Goal: Ask a question

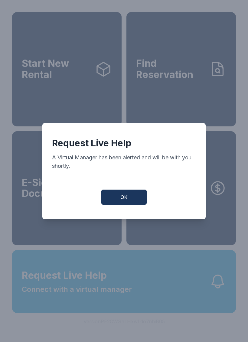
click at [132, 201] on button "OK" at bounding box center [123, 197] width 45 height 15
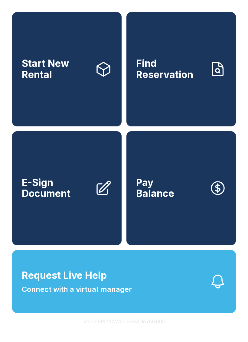
click at [203, 294] on button "Request Live Help Connect with a virtual manager" at bounding box center [124, 281] width 224 height 63
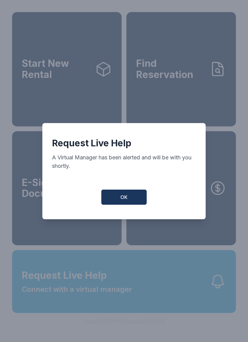
click at [132, 202] on button "OK" at bounding box center [123, 197] width 45 height 15
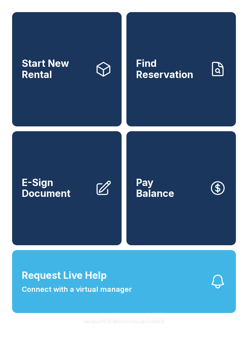
click at [174, 313] on button "Request Live Help Connect with a virtual manager" at bounding box center [124, 281] width 224 height 63
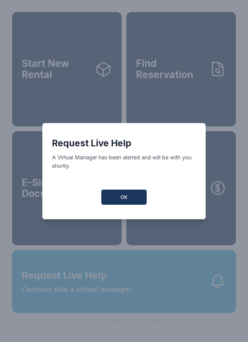
click at [119, 196] on button "OK" at bounding box center [123, 197] width 45 height 15
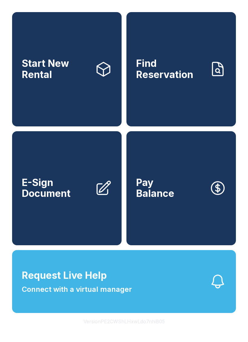
click at [202, 294] on button "Request Live Help Connect with a virtual manager" at bounding box center [124, 281] width 224 height 63
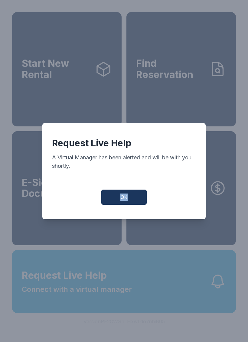
click at [132, 200] on button "OK" at bounding box center [123, 197] width 45 height 15
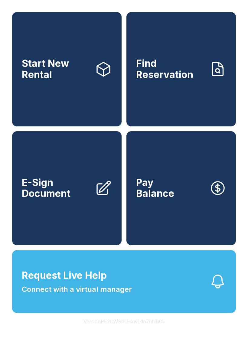
click at [212, 290] on icon "button" at bounding box center [217, 281] width 17 height 17
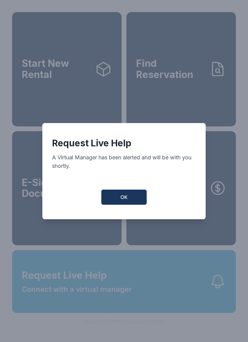
click at [129, 203] on button "OK" at bounding box center [123, 197] width 45 height 15
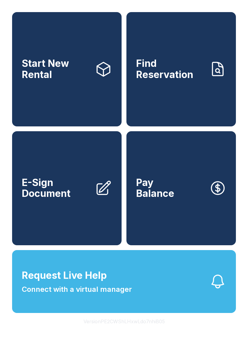
click at [220, 289] on icon "button" at bounding box center [217, 281] width 17 height 17
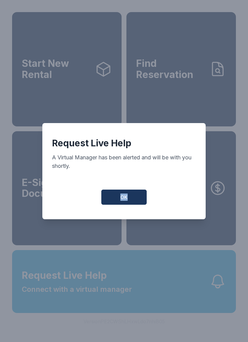
click at [131, 200] on button "OK" at bounding box center [123, 197] width 45 height 15
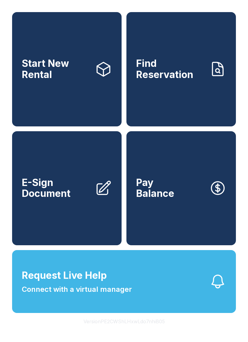
click at [216, 310] on button "Request Live Help Connect with a virtual manager" at bounding box center [124, 281] width 224 height 63
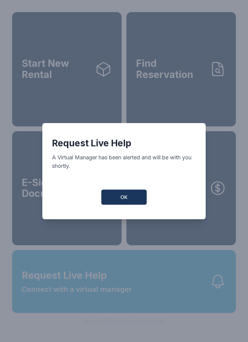
click at [132, 203] on button "OK" at bounding box center [123, 197] width 45 height 15
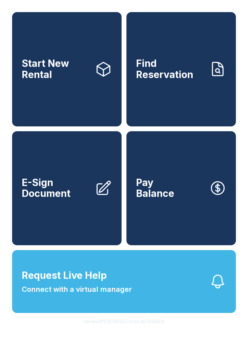
click at [211, 290] on icon "button" at bounding box center [217, 281] width 17 height 17
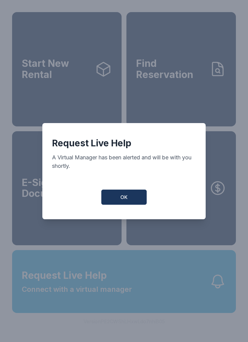
click at [134, 205] on button "OK" at bounding box center [123, 197] width 45 height 15
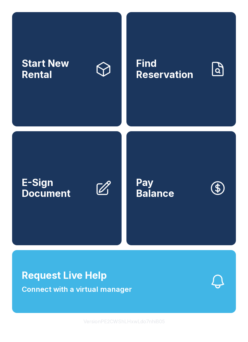
click at [233, 292] on button "Request Live Help Connect with a virtual manager" at bounding box center [124, 281] width 224 height 63
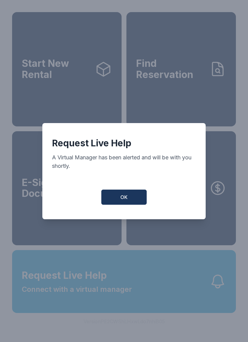
click at [132, 203] on button "OK" at bounding box center [123, 197] width 45 height 15
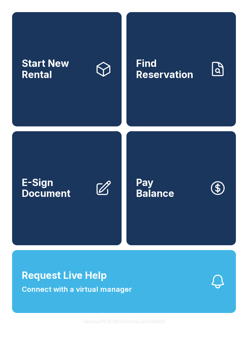
click at [125, 295] on span "Request Live Help Connect with a virtual manager" at bounding box center [77, 281] width 110 height 27
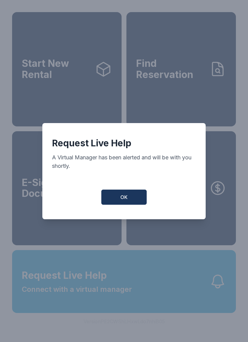
click at [123, 201] on span "OK" at bounding box center [123, 197] width 7 height 7
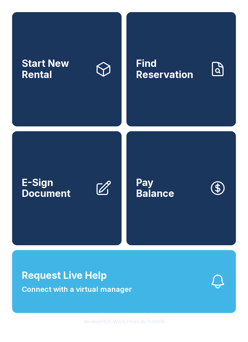
click at [219, 288] on icon "button" at bounding box center [218, 281] width 12 height 13
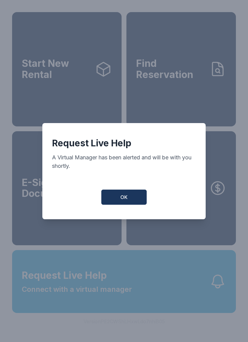
click at [126, 200] on span "OK" at bounding box center [123, 197] width 7 height 7
